Goal: Task Accomplishment & Management: Manage account settings

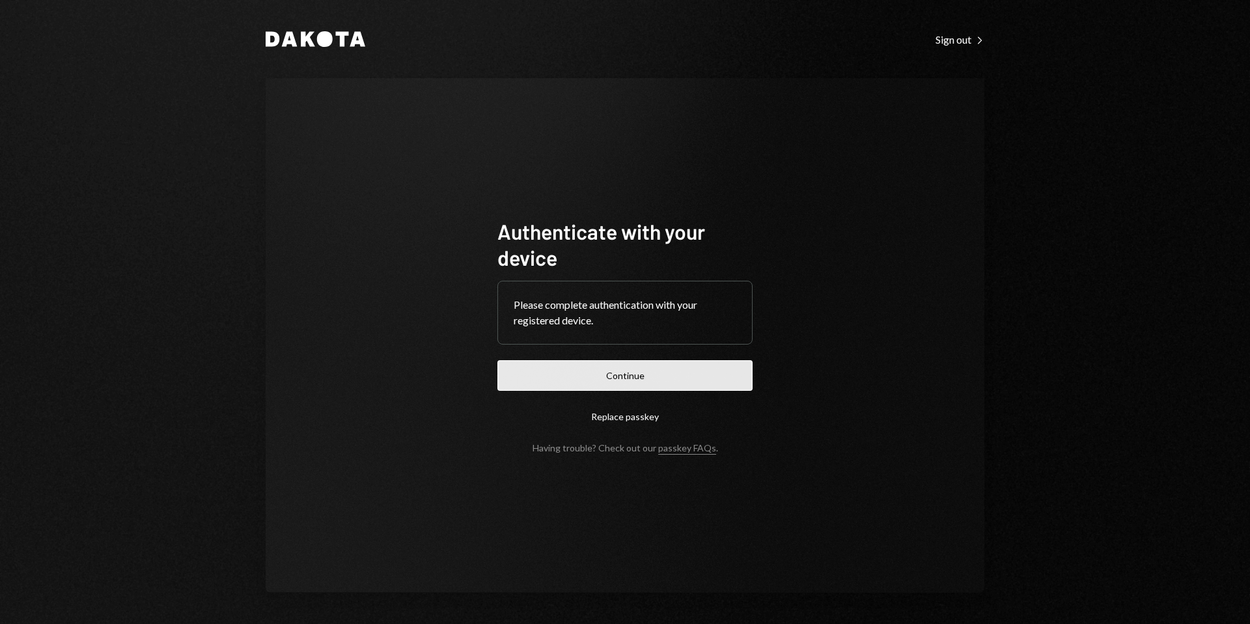
click at [638, 376] on button "Continue" at bounding box center [624, 375] width 255 height 31
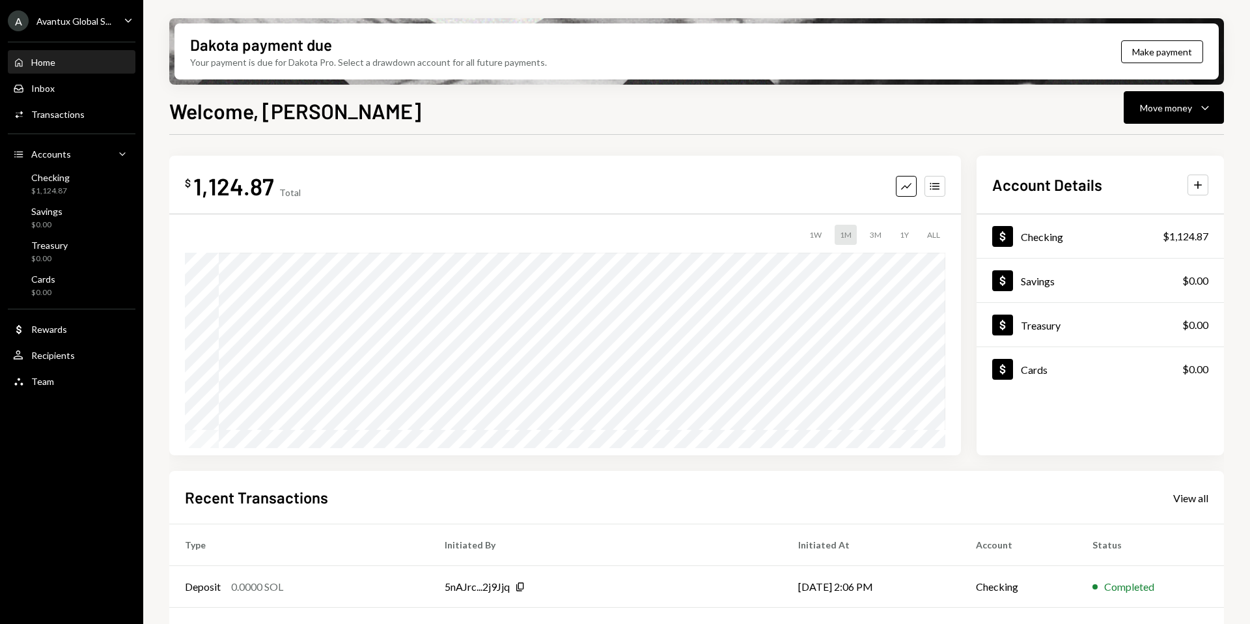
click at [83, 16] on div "Avantux Global S..." at bounding box center [73, 21] width 75 height 11
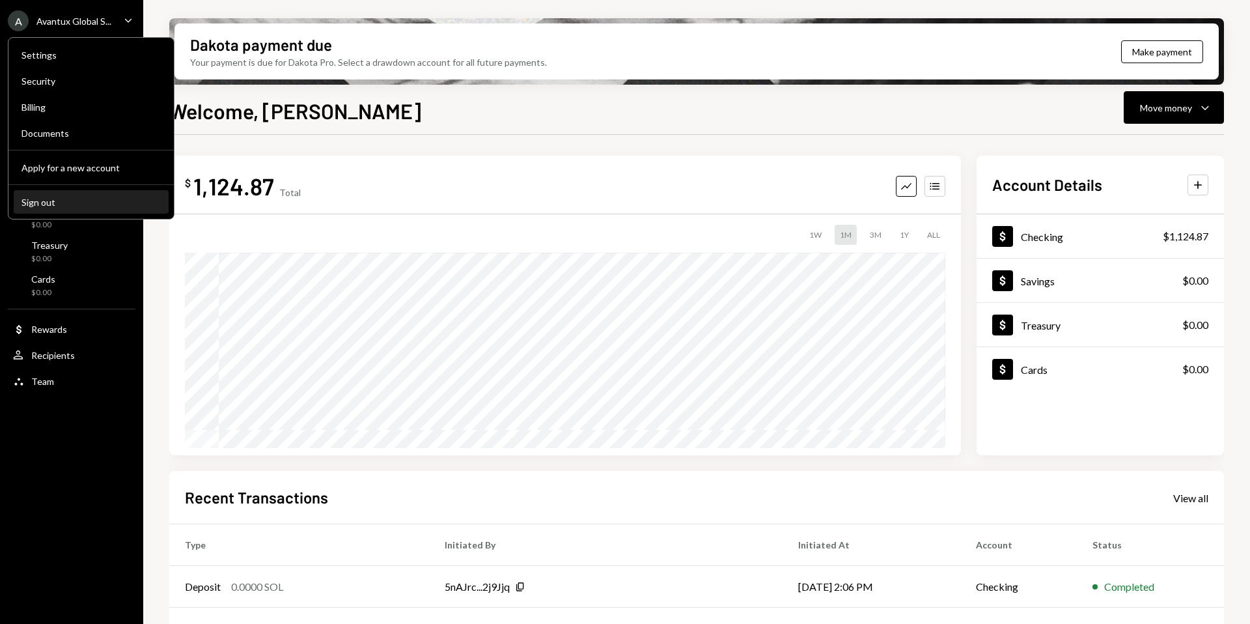
click at [73, 204] on div "Sign out" at bounding box center [90, 202] width 139 height 11
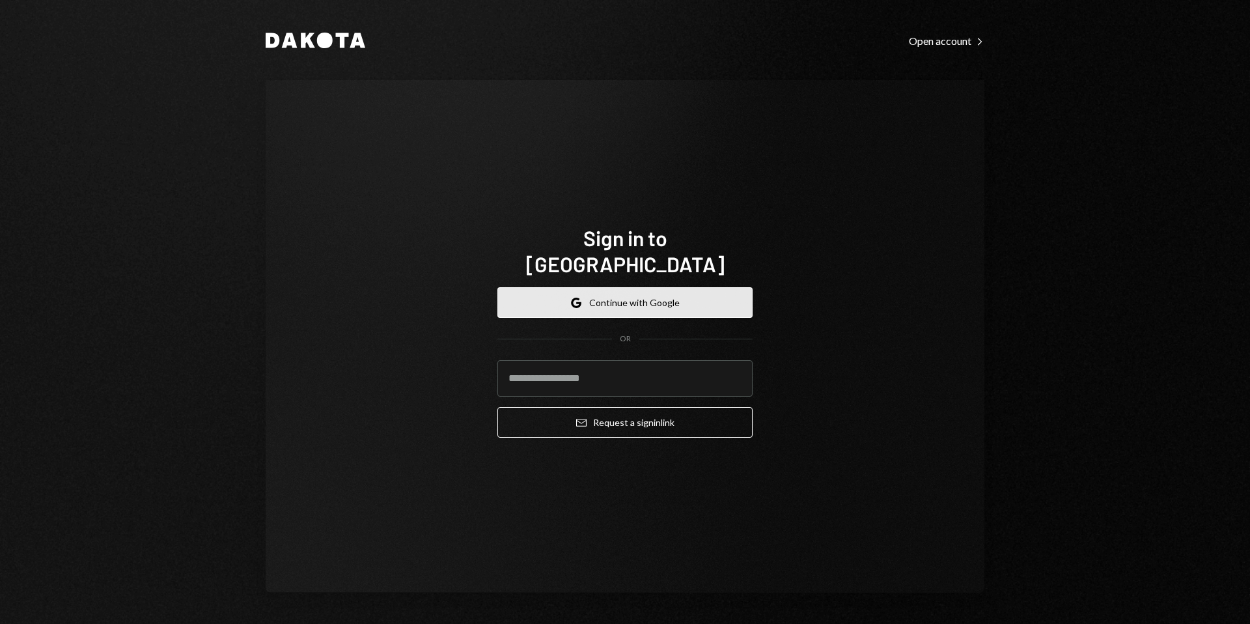
click at [606, 294] on button "Google Continue with Google" at bounding box center [624, 302] width 255 height 31
